Goal: Information Seeking & Learning: Learn about a topic

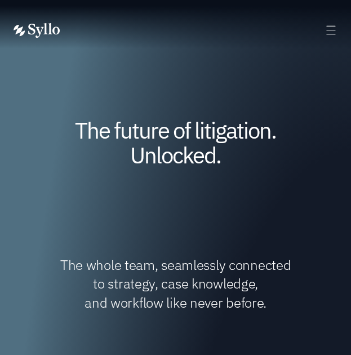
click at [146, 34] on div "AI Powered Litigation Unified Workspace Choose Syllo Syllo Stories Close Syllo …" at bounding box center [176, 30] width 324 height 15
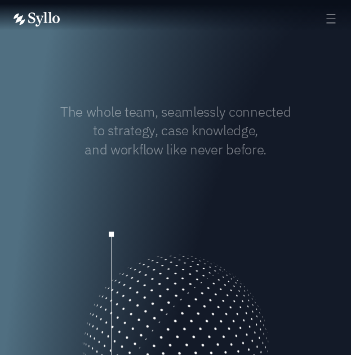
scroll to position [152, 0]
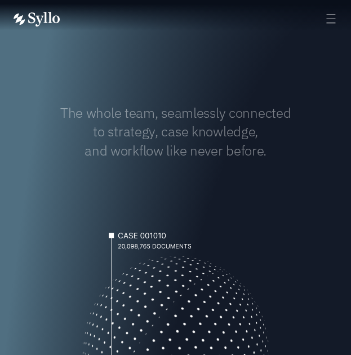
click at [146, 34] on div "AI Powered Litigation Unified Workspace Choose Syllo Syllo Stories Close Syllo …" at bounding box center [176, 19] width 324 height 38
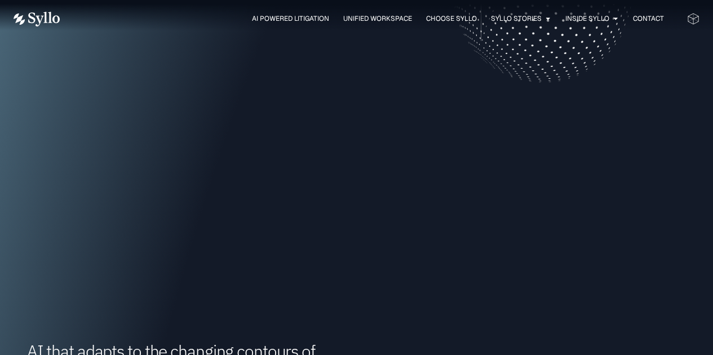
scroll to position [562, 0]
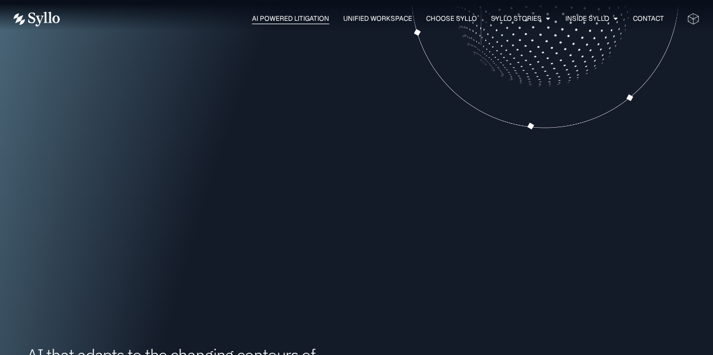
click at [308, 17] on span "AI Powered Litigation" at bounding box center [290, 19] width 77 height 10
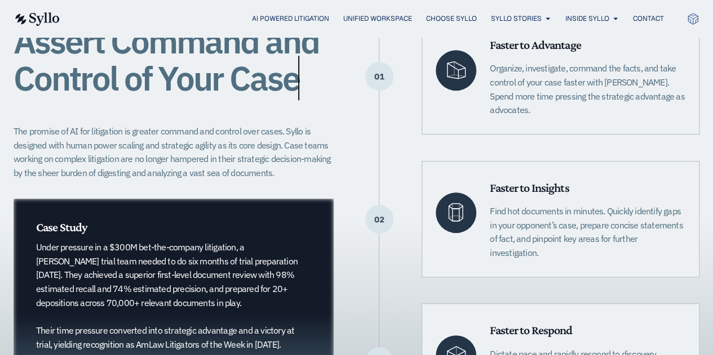
scroll to position [285, 0]
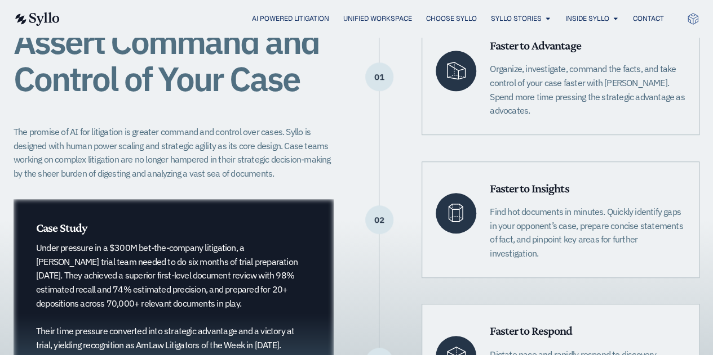
click at [571, 279] on div "01 Faster to Advantage Organize, investigate, command the facts, and take contr…" at bounding box center [539, 220] width 321 height 402
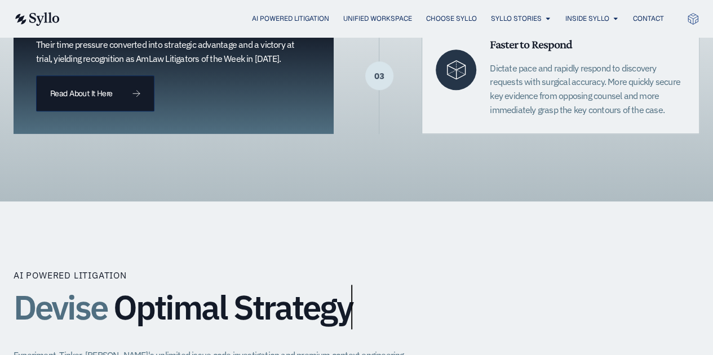
scroll to position [596, 0]
